Goal: Information Seeking & Learning: Check status

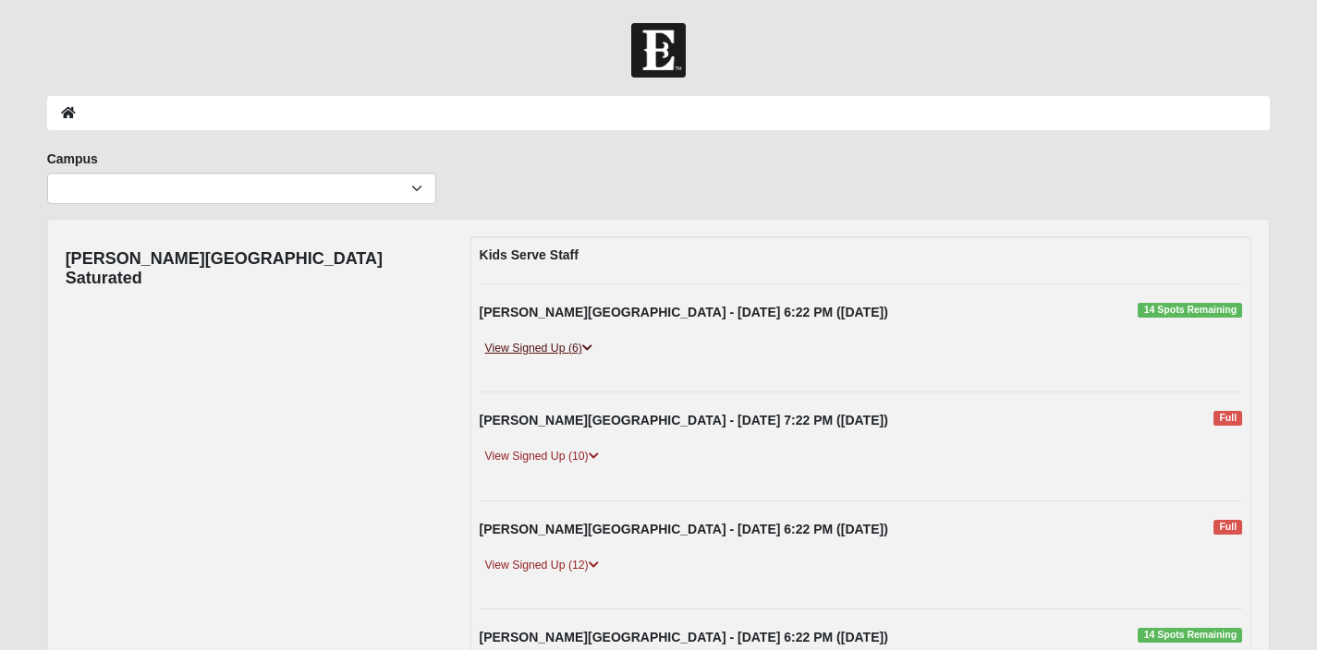
click at [517, 345] on link "View Signed Up (6)" at bounding box center [539, 348] width 118 height 19
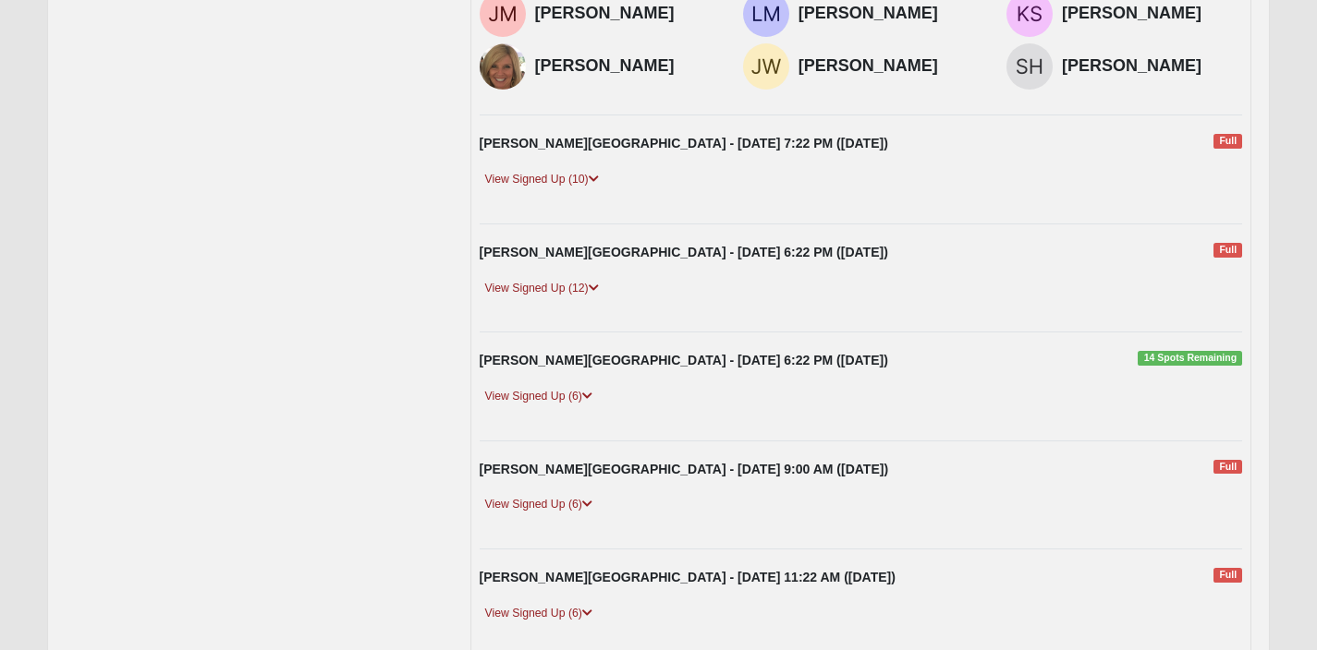
scroll to position [401, 0]
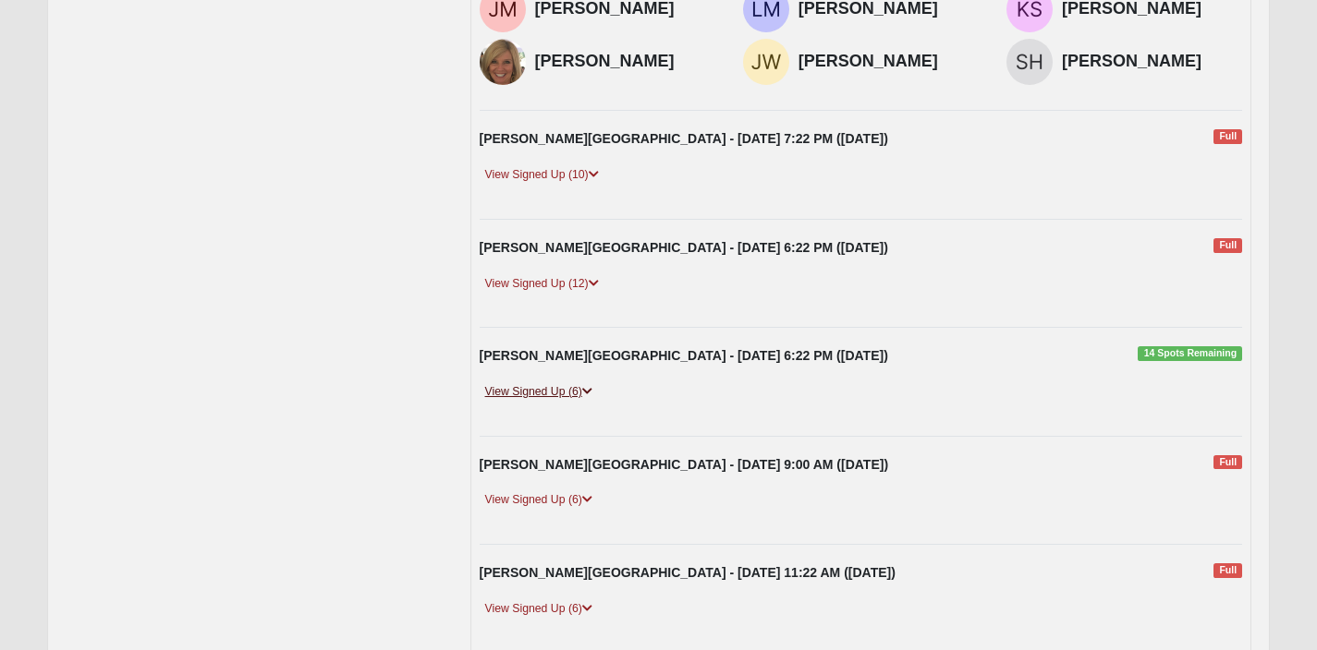
click at [564, 382] on link "View Signed Up (6)" at bounding box center [539, 391] width 118 height 19
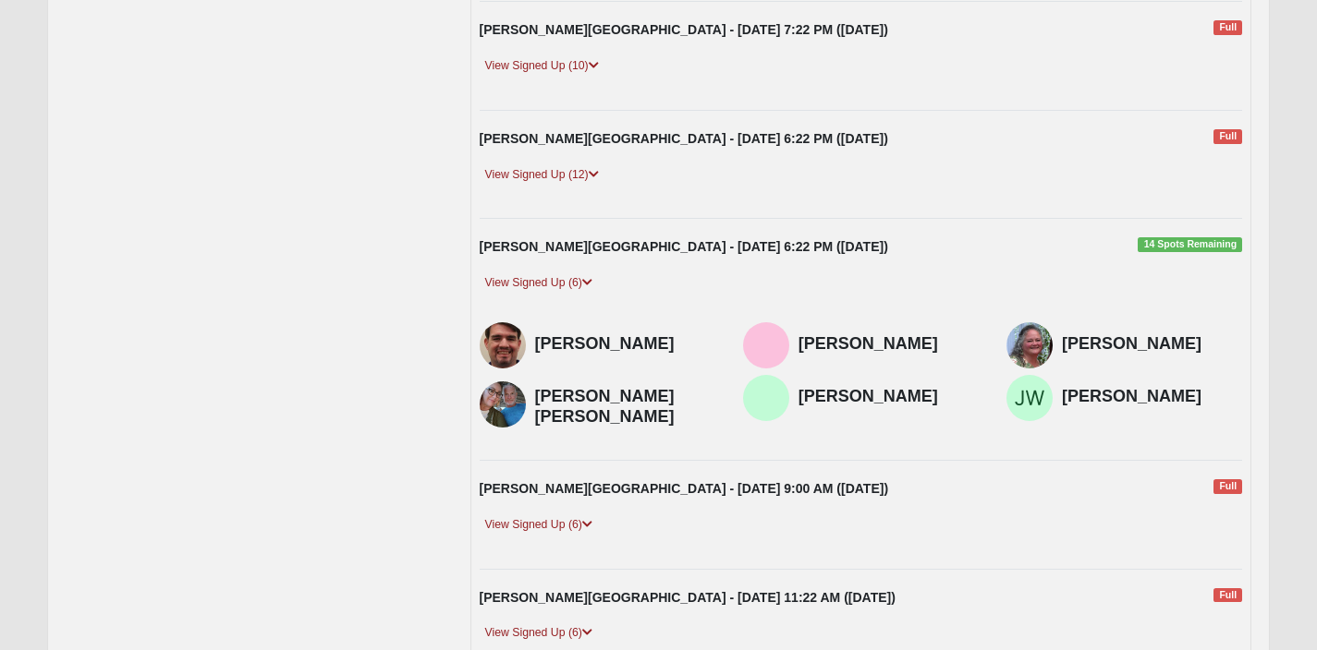
scroll to position [486, 0]
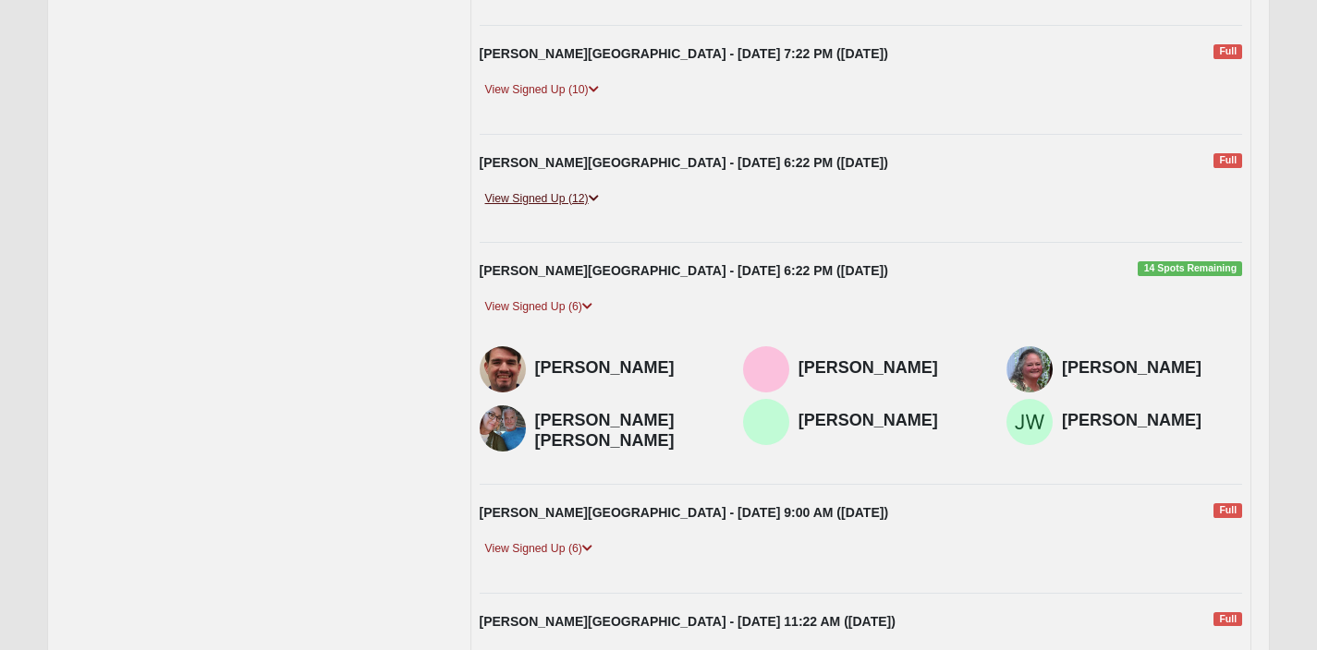
click at [588, 198] on link "View Signed Up (12)" at bounding box center [542, 198] width 125 height 19
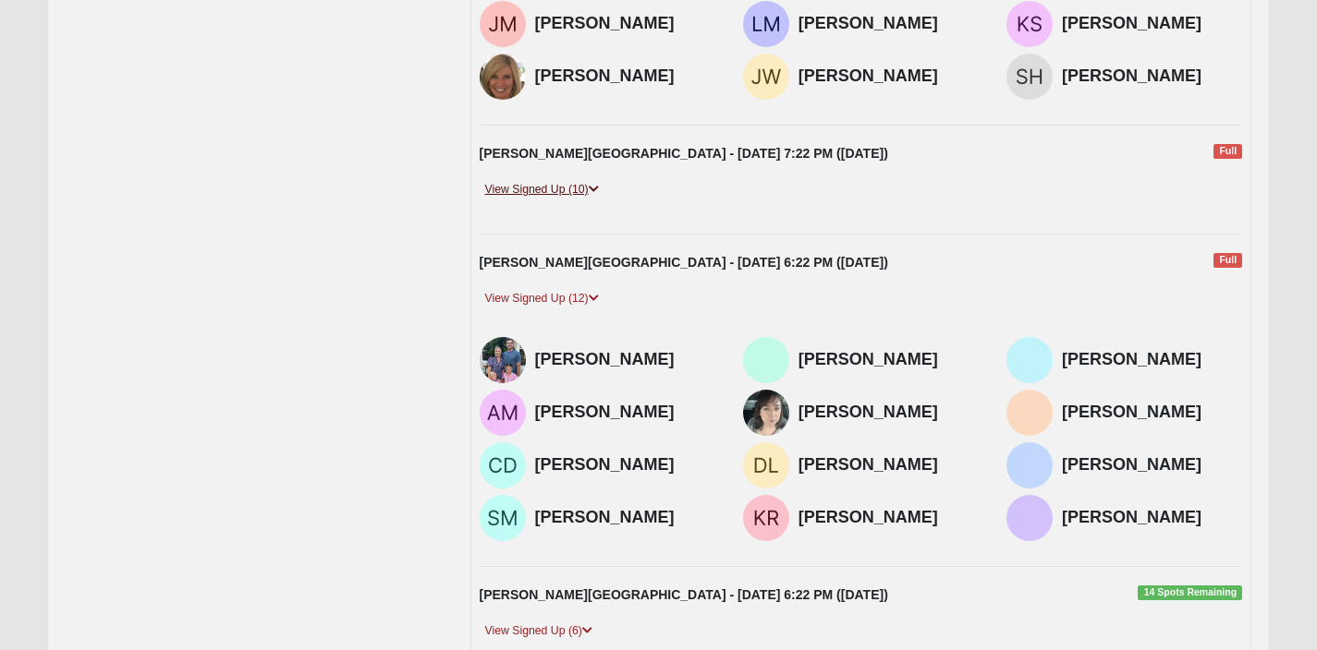
scroll to position [389, 0]
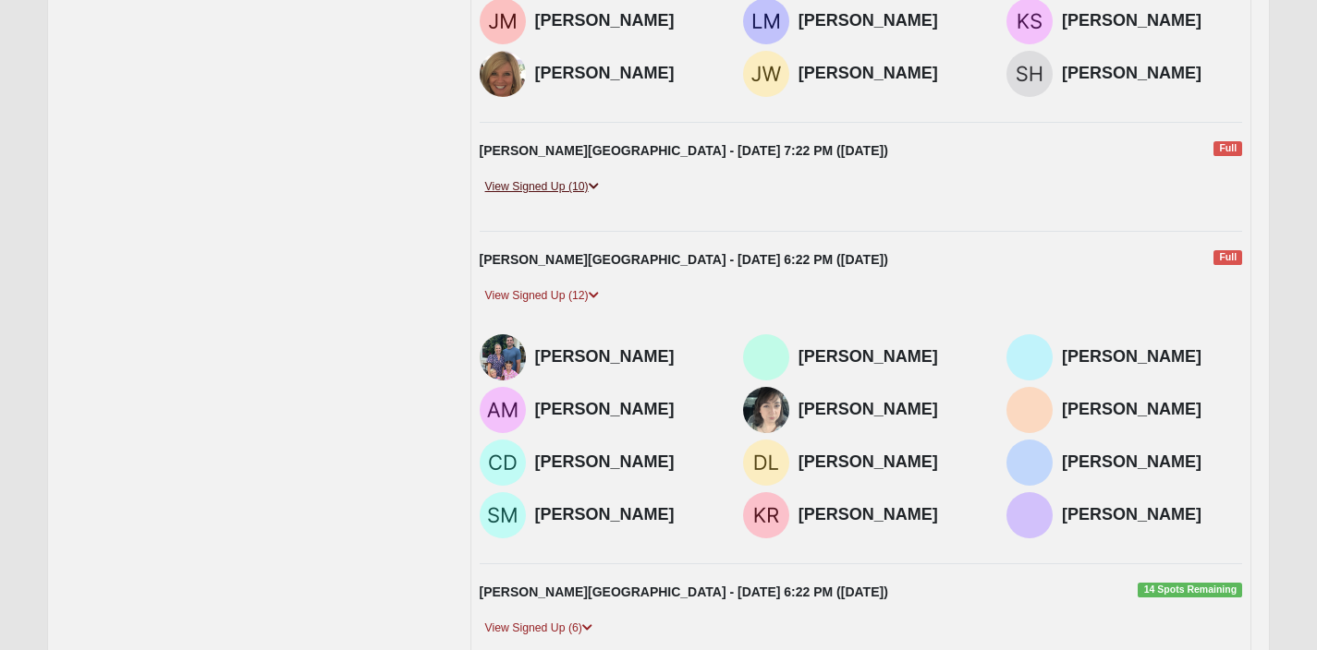
click at [579, 184] on link "View Signed Up (10)" at bounding box center [542, 186] width 125 height 19
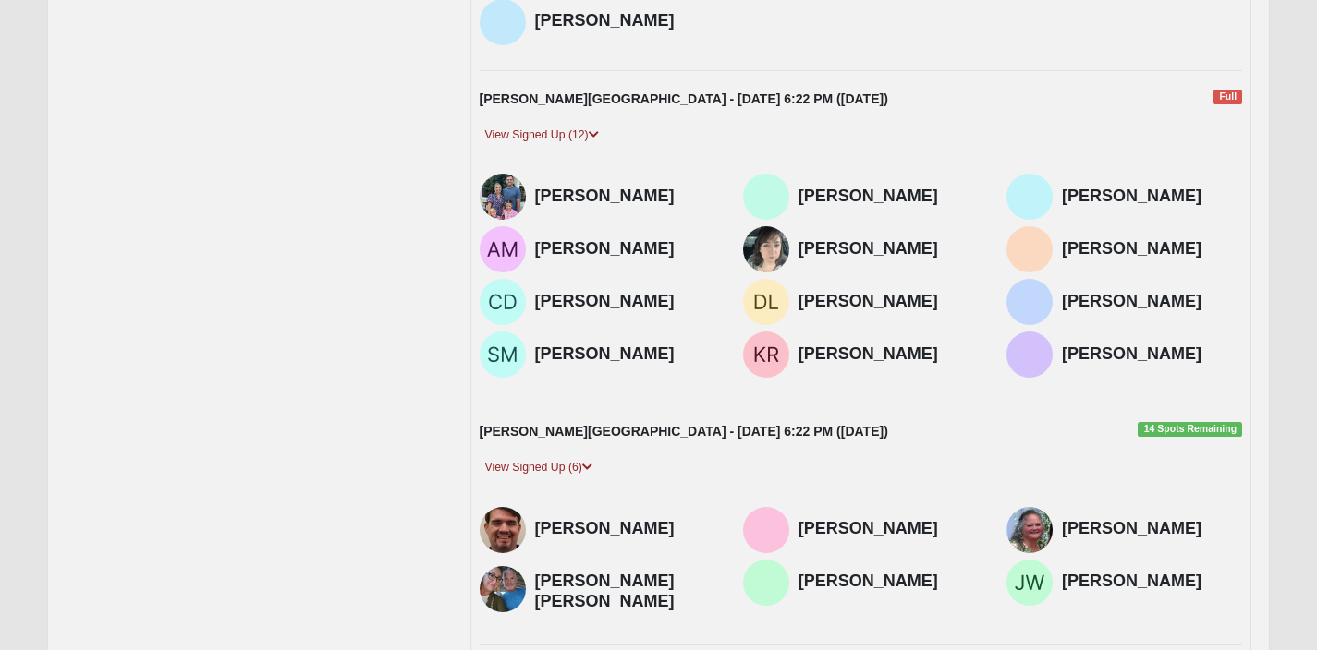
scroll to position [601, 0]
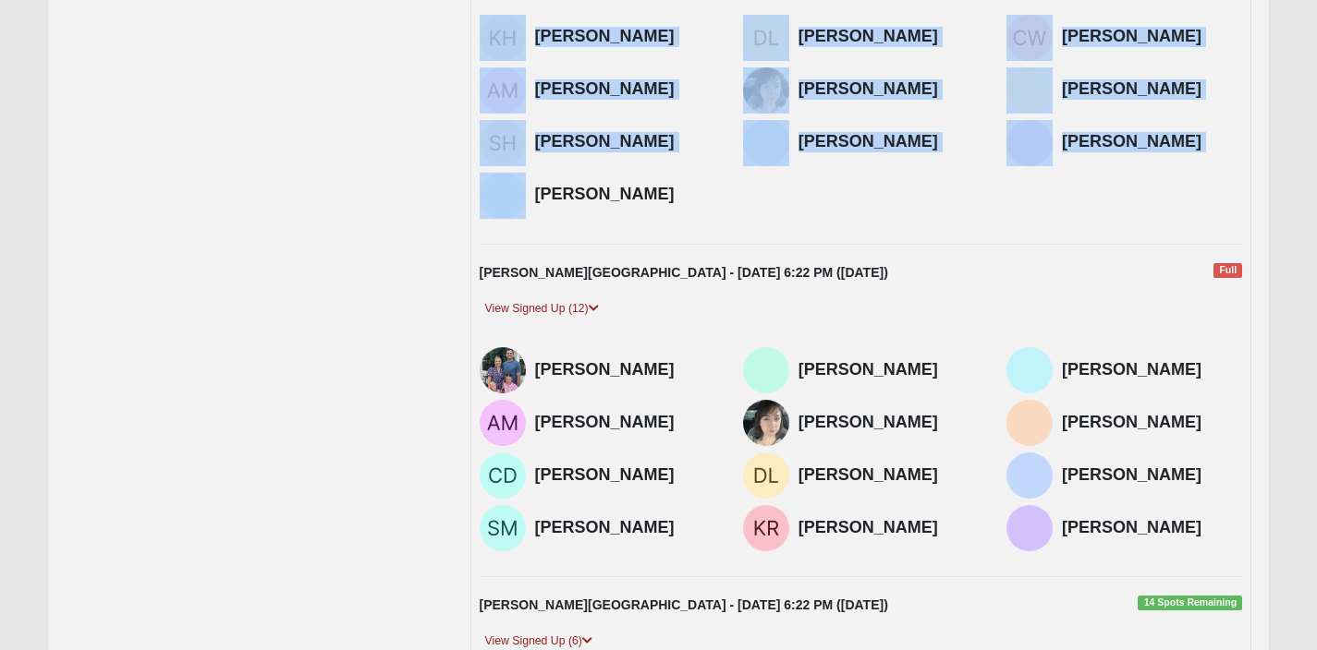
drag, startPoint x: 613, startPoint y: 185, endPoint x: 516, endPoint y: 64, distance: 155.1
click at [516, 64] on div "[PERSON_NAME] [PERSON_NAME] [PERSON_NAME] [PERSON_NAME]" at bounding box center [861, 120] width 791 height 211
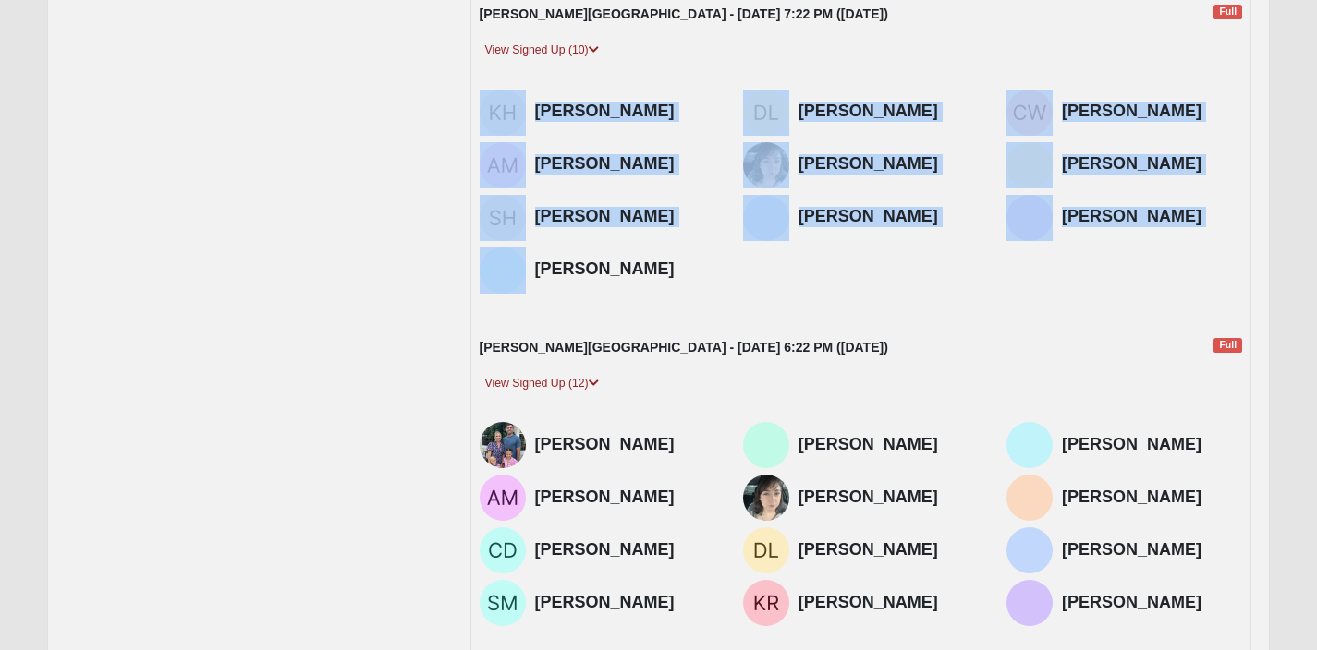
scroll to position [503, 0]
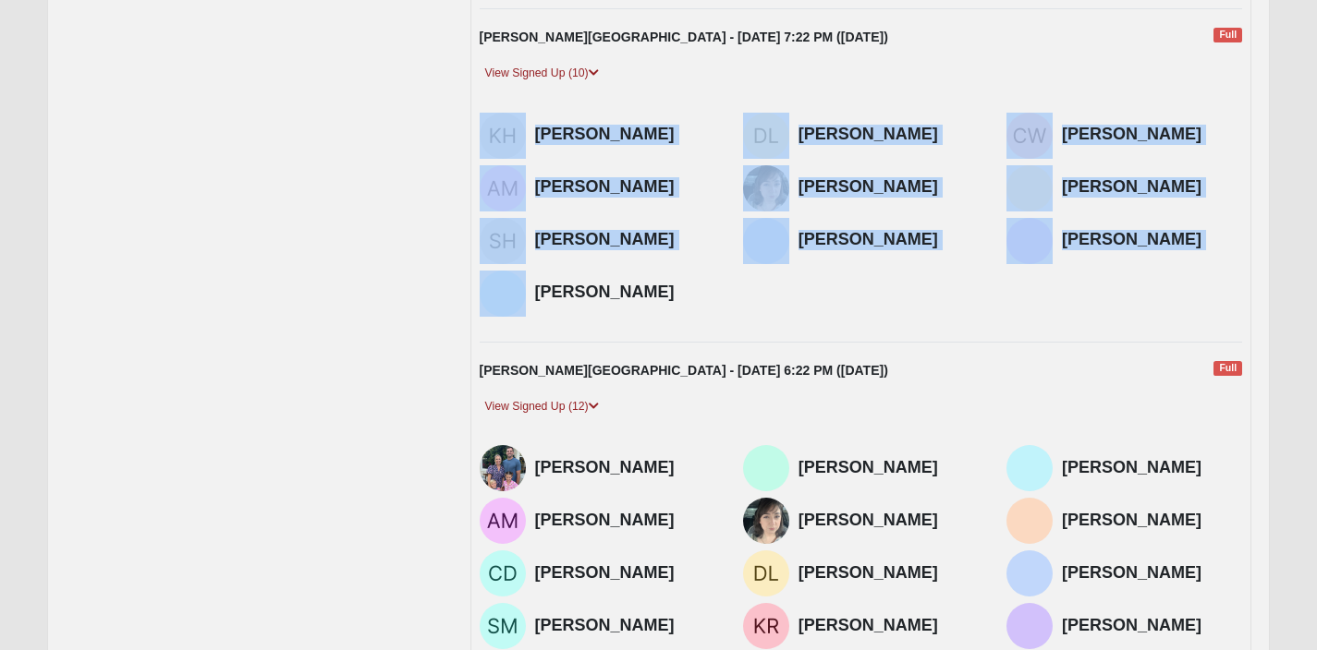
click at [506, 134] on img at bounding box center [503, 136] width 46 height 46
click at [509, 189] on img at bounding box center [503, 188] width 46 height 46
click at [510, 237] on img at bounding box center [503, 241] width 46 height 46
click at [516, 294] on img at bounding box center [503, 294] width 46 height 46
click at [771, 239] on img at bounding box center [766, 241] width 46 height 46
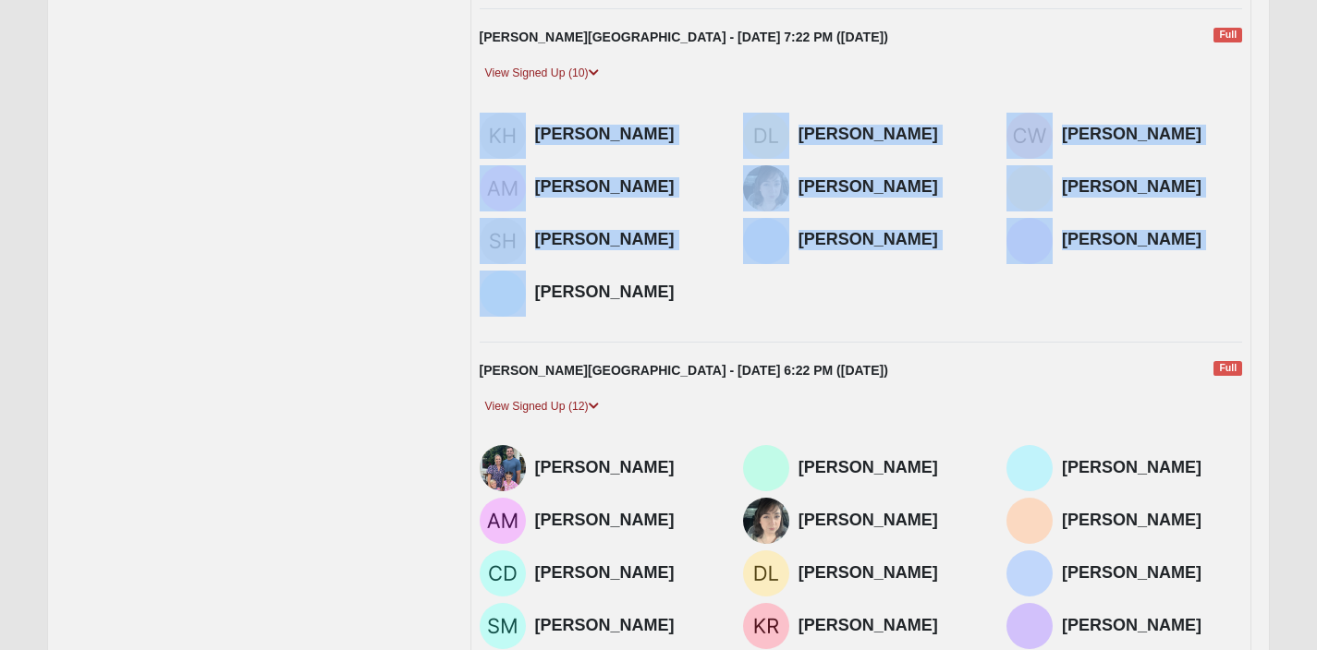
click at [776, 170] on img at bounding box center [766, 188] width 46 height 46
click at [778, 125] on img at bounding box center [766, 136] width 46 height 46
click at [1044, 127] on img at bounding box center [1029, 136] width 46 height 46
click at [1042, 180] on img at bounding box center [1029, 188] width 46 height 46
click at [1039, 233] on img at bounding box center [1029, 241] width 46 height 46
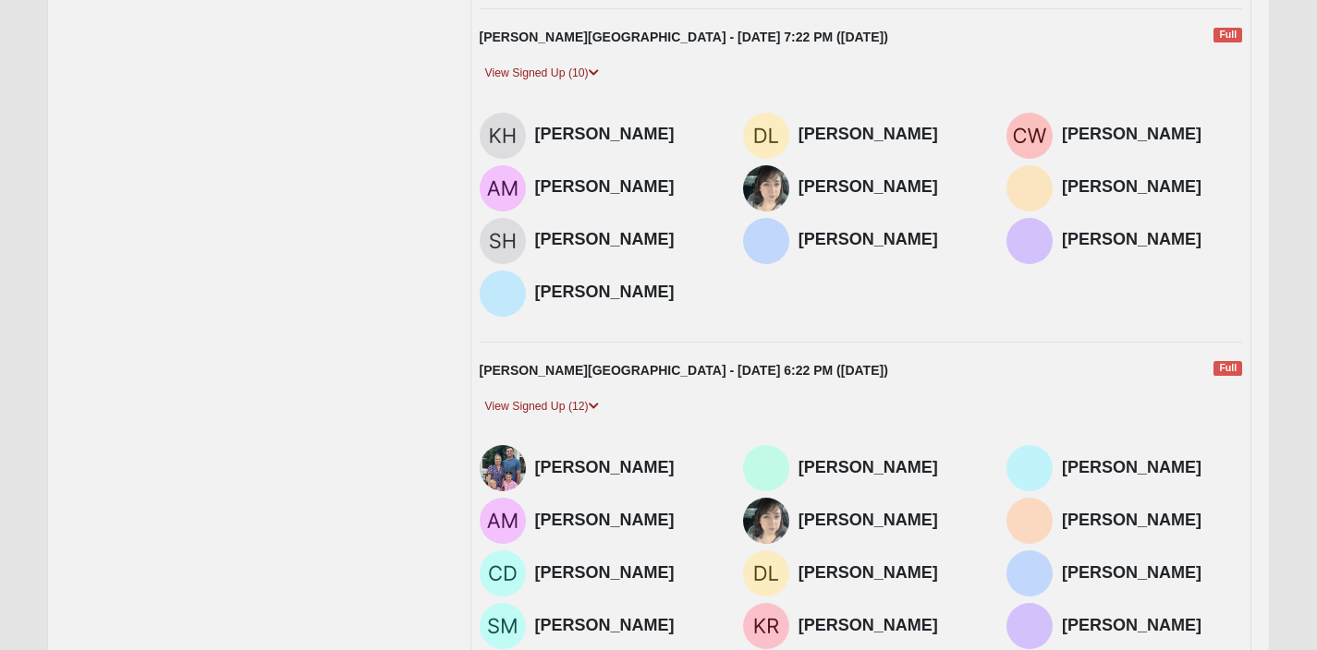
click at [874, 288] on div "[PERSON_NAME] [PERSON_NAME] [PERSON_NAME] [PERSON_NAME]" at bounding box center [861, 218] width 791 height 211
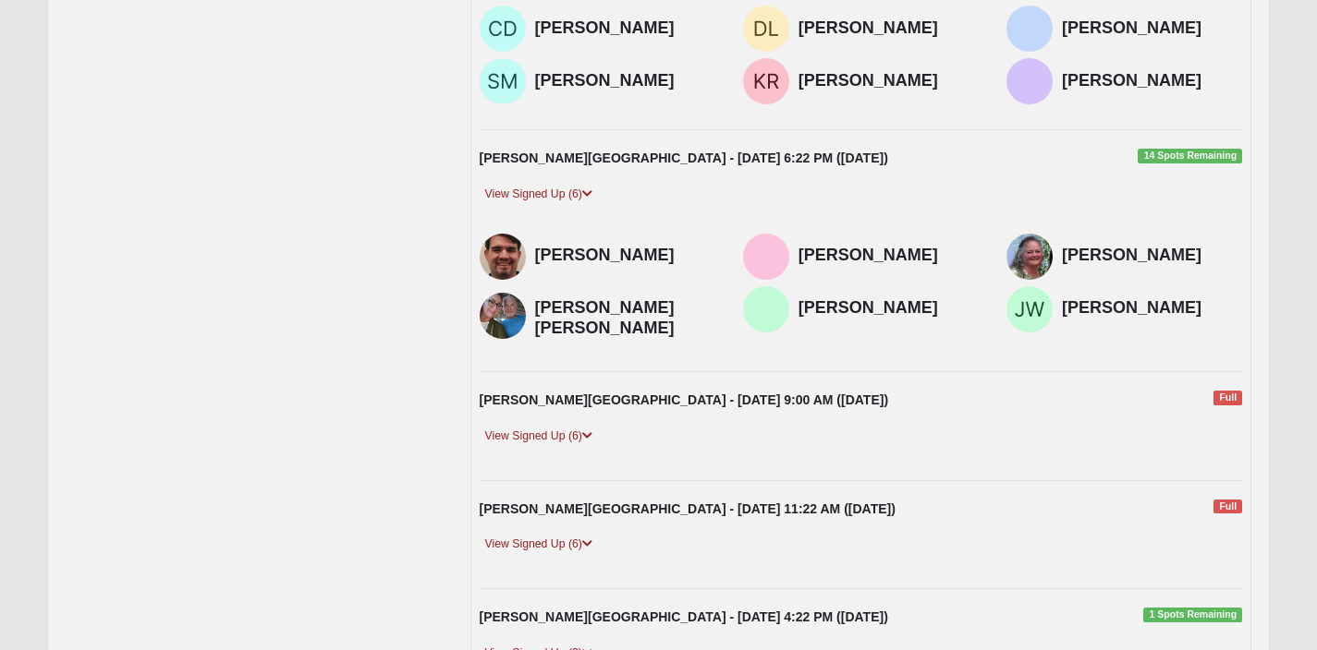
scroll to position [1050, 0]
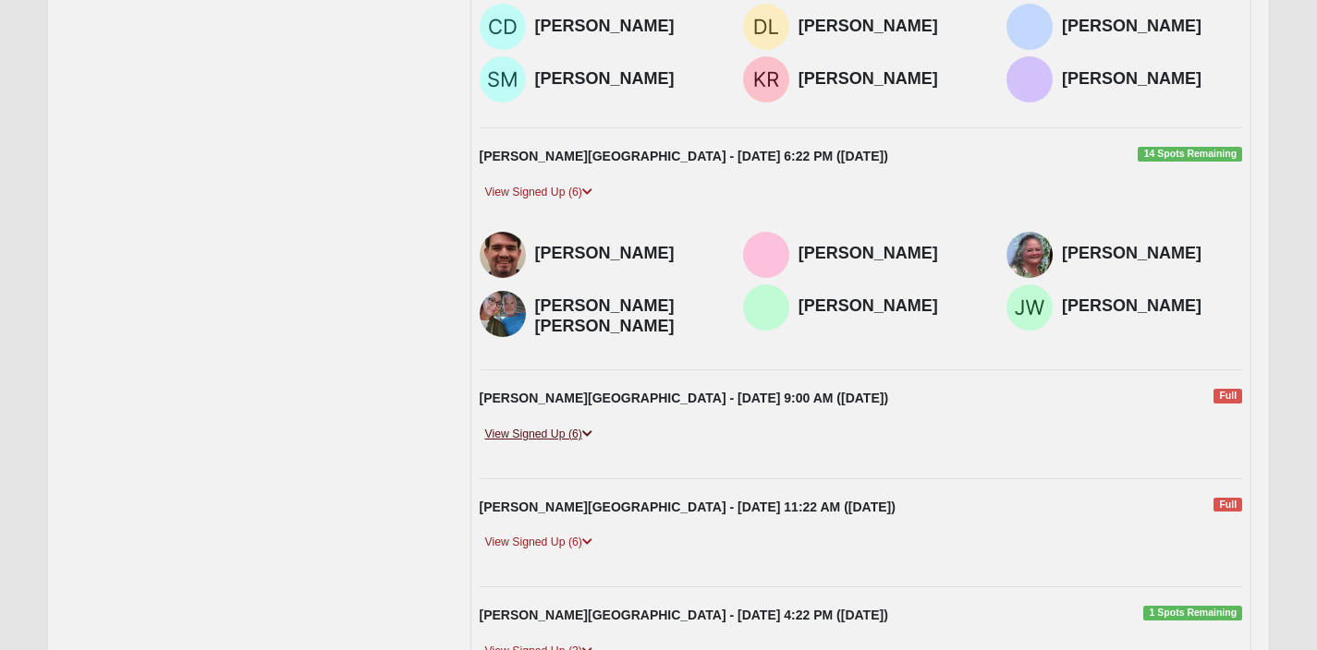
click at [559, 444] on link "View Signed Up (6)" at bounding box center [539, 434] width 118 height 19
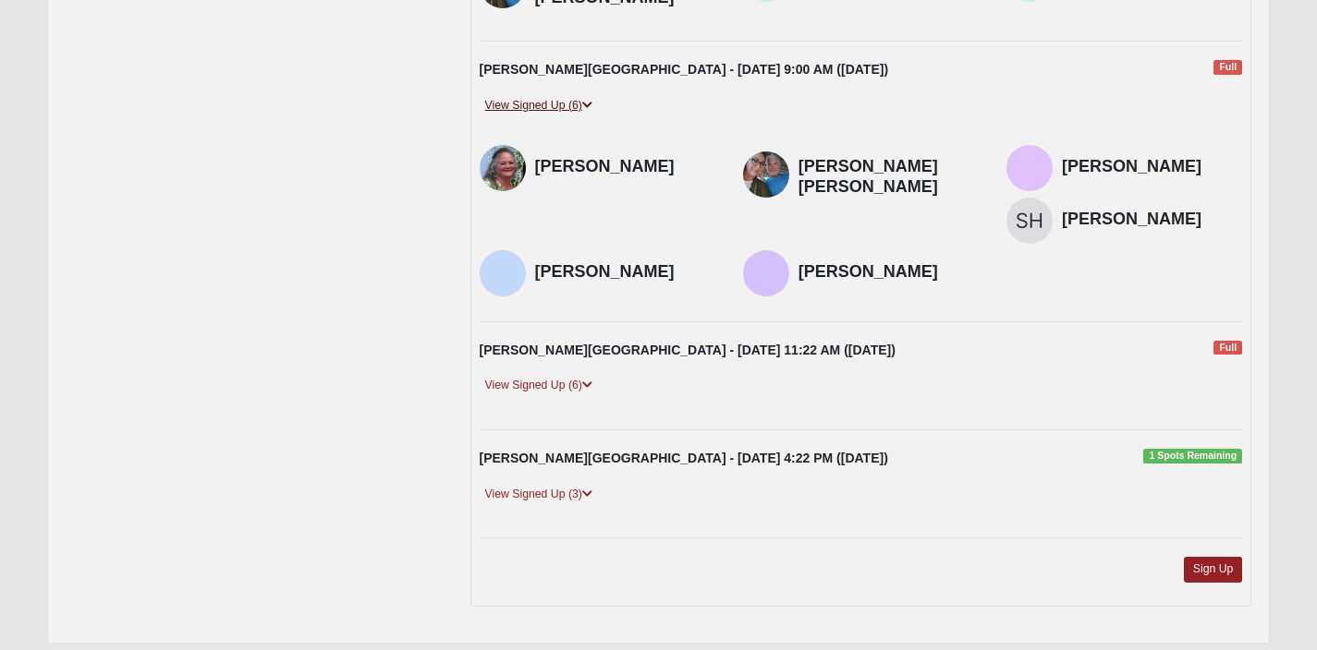
scroll to position [1380, 0]
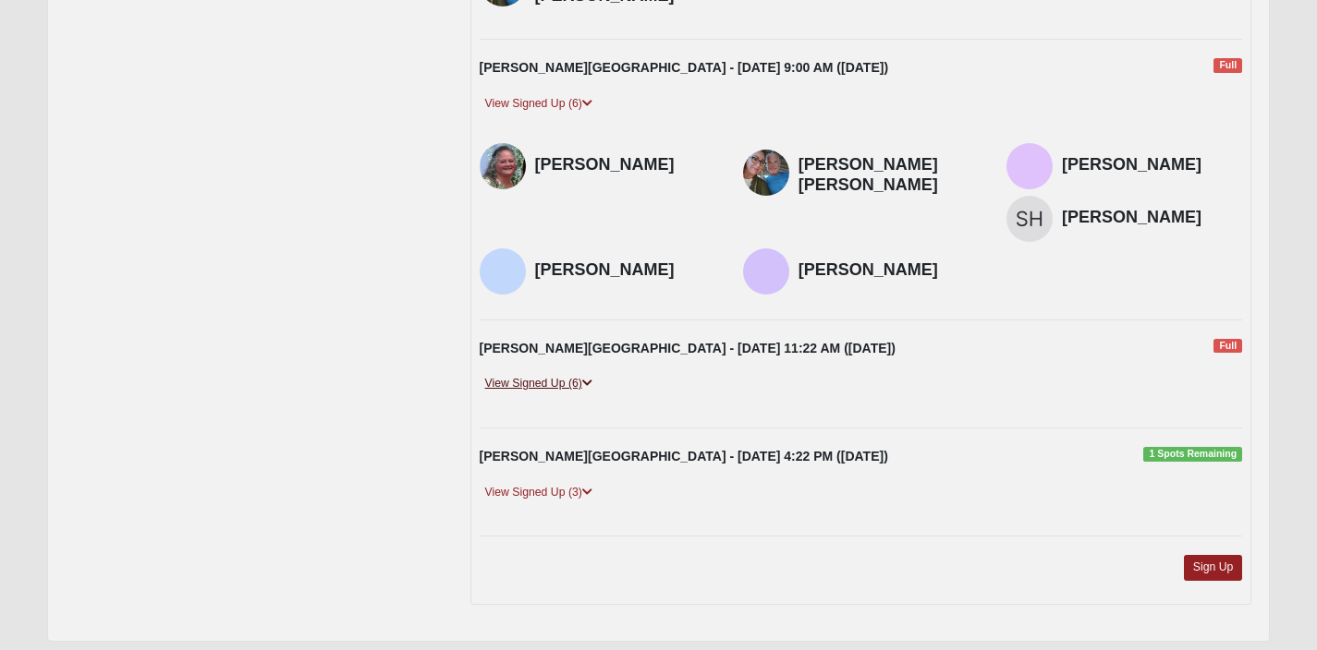
click at [562, 394] on link "View Signed Up (6)" at bounding box center [539, 383] width 118 height 19
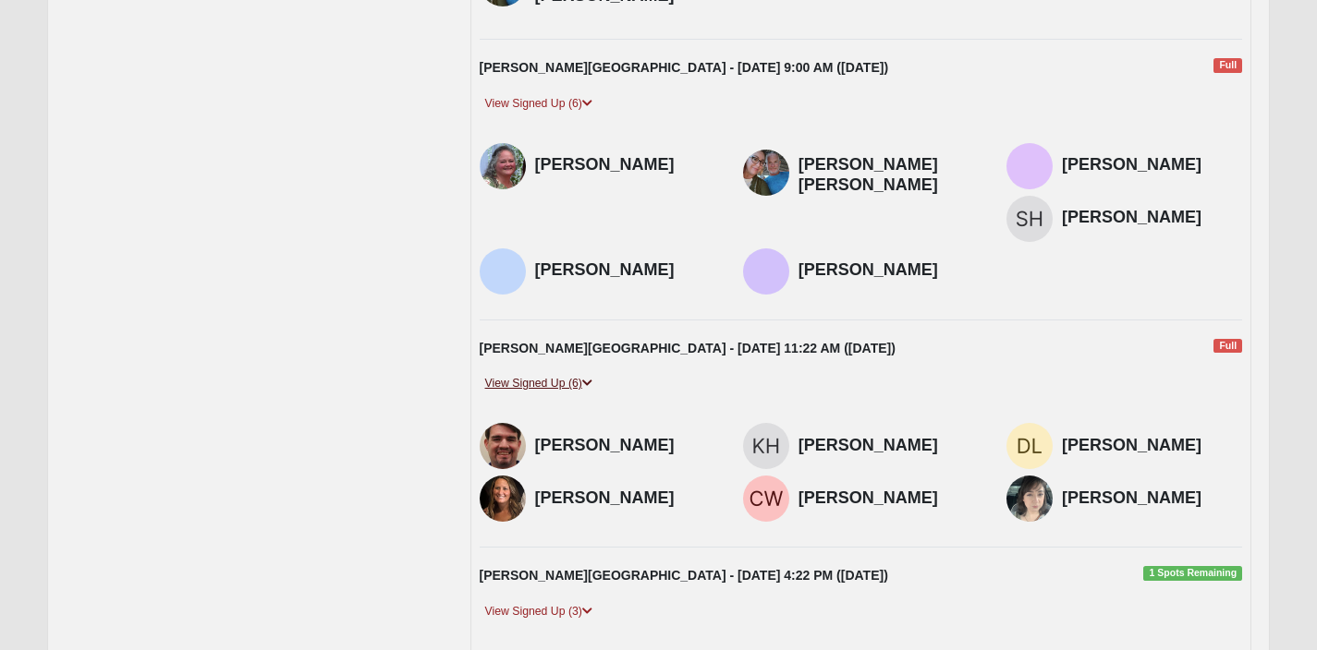
scroll to position [1573, 0]
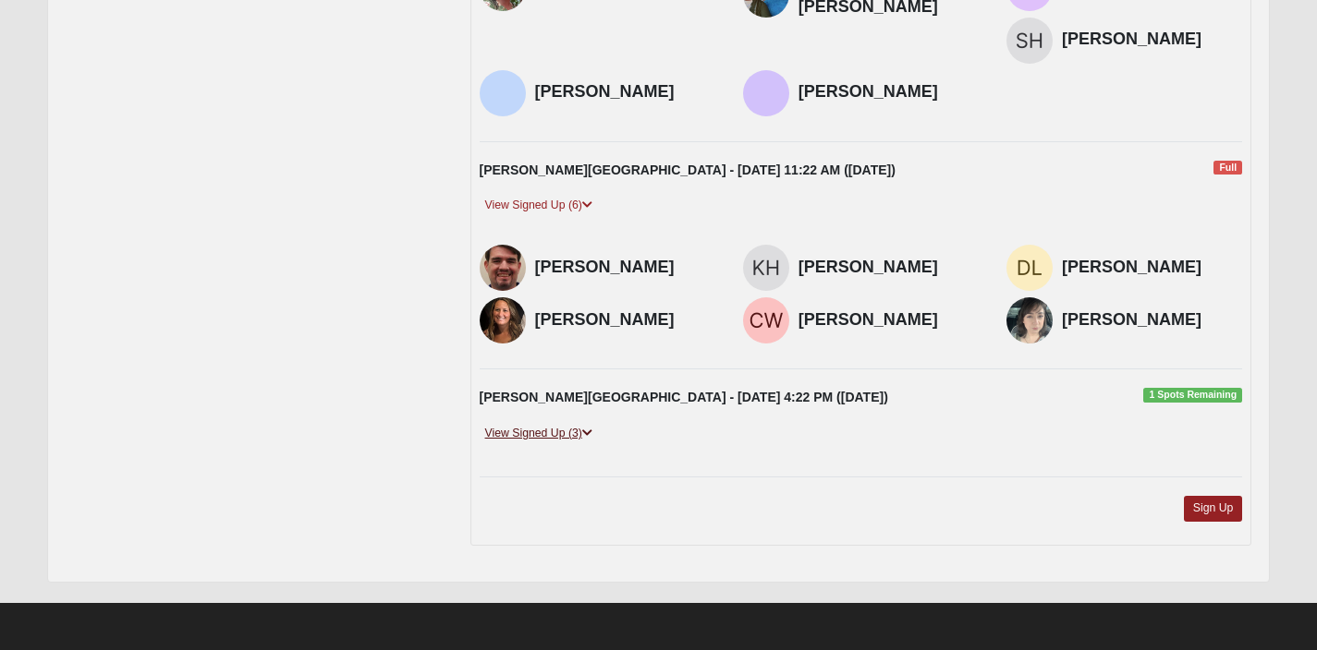
click at [567, 427] on link "View Signed Up (3)" at bounding box center [539, 433] width 118 height 19
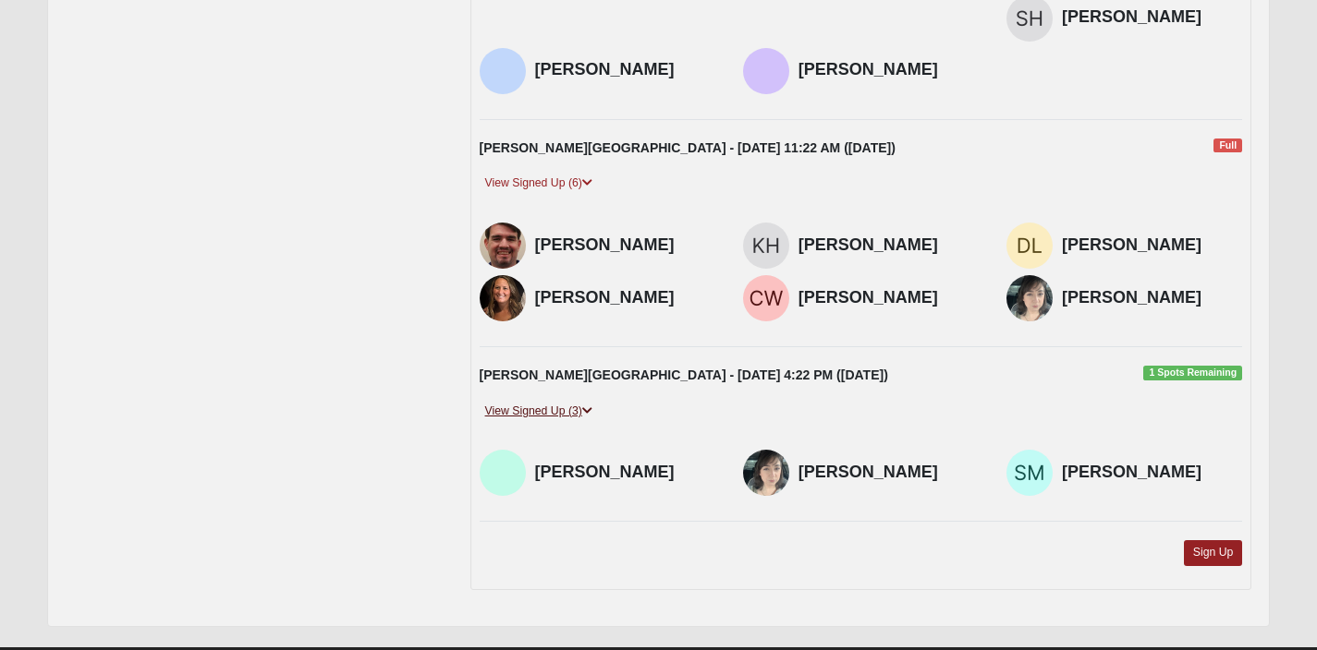
scroll to position [1583, 0]
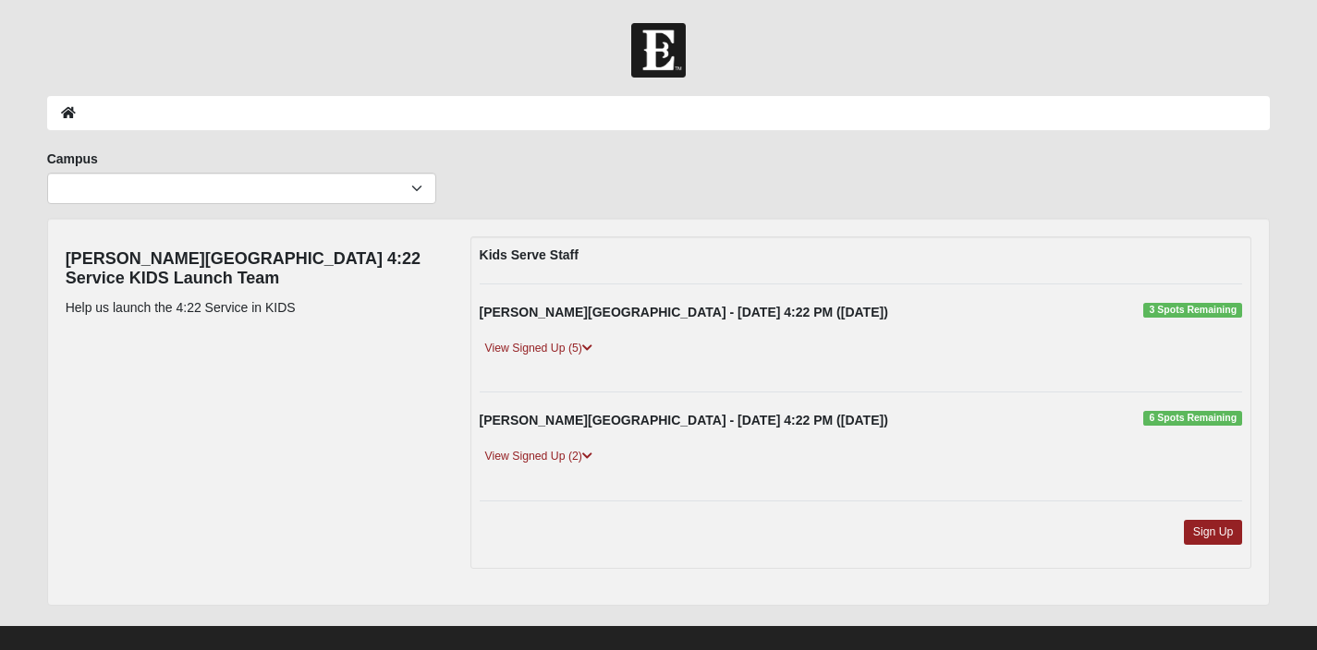
click at [560, 363] on div "View Signed Up (5)" at bounding box center [861, 356] width 791 height 35
click at [554, 353] on link "View Signed Up (5)" at bounding box center [539, 348] width 118 height 19
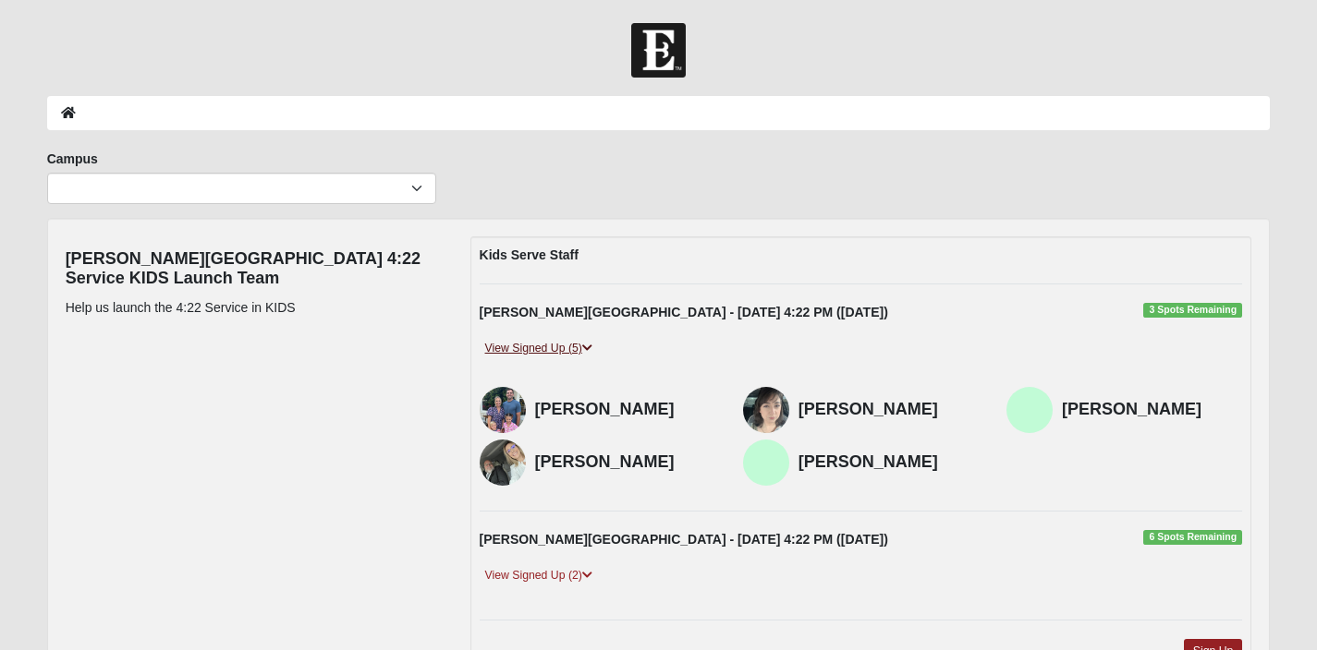
scroll to position [18, 0]
